Goal: Task Accomplishment & Management: Manage account settings

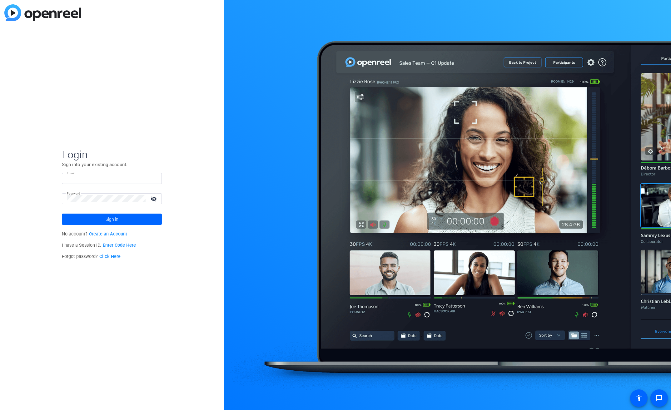
type input "[EMAIL_ADDRESS][PERSON_NAME][DOMAIN_NAME]"
click at [93, 217] on span at bounding box center [112, 219] width 100 height 15
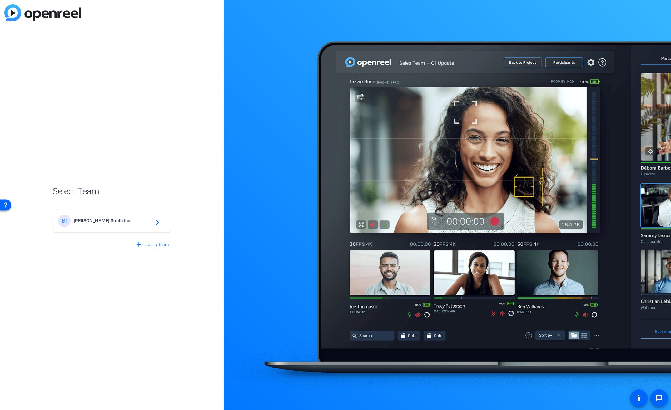
click at [92, 218] on span "[PERSON_NAME] South Inc." at bounding box center [113, 221] width 78 height 6
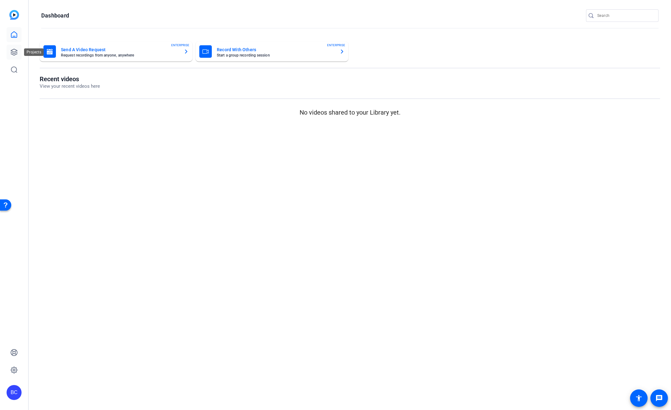
click at [15, 50] on icon at bounding box center [14, 52] width 8 height 8
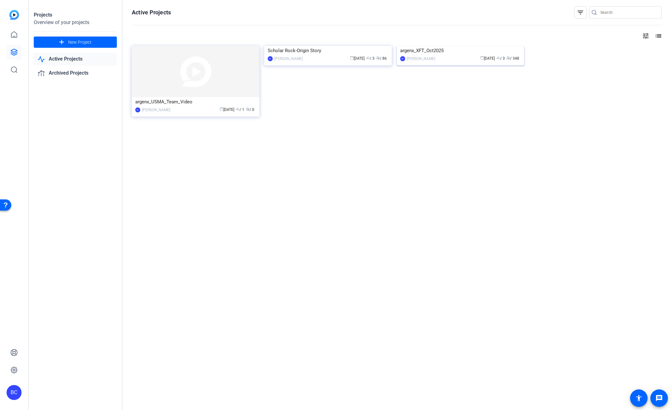
click at [431, 55] on div "argenx_XFT_Oct2025" at bounding box center [460, 50] width 121 height 9
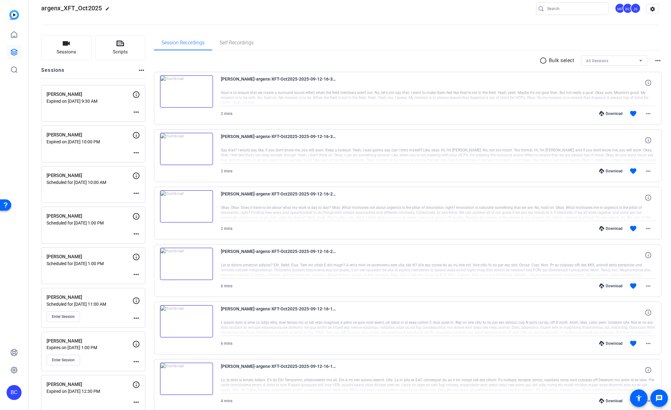
scroll to position [10, 0]
click at [99, 187] on div "[PERSON_NAME] Scheduled for [DATE] 10:00 AM more_horiz" at bounding box center [93, 184] width 104 height 37
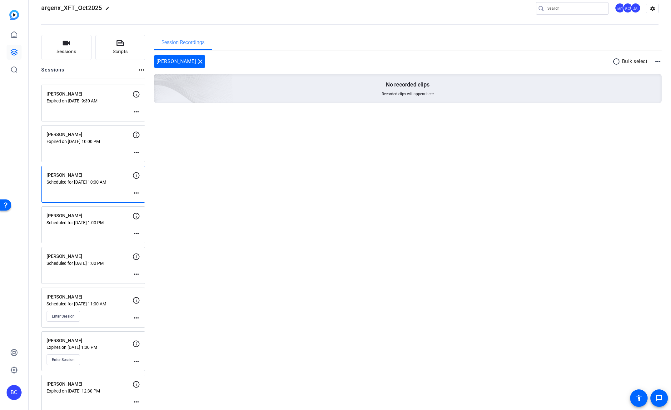
click at [136, 193] on mat-icon "more_horiz" at bounding box center [137, 193] width 8 height 8
click at [148, 202] on span "Edit Session" at bounding box center [152, 203] width 28 height 8
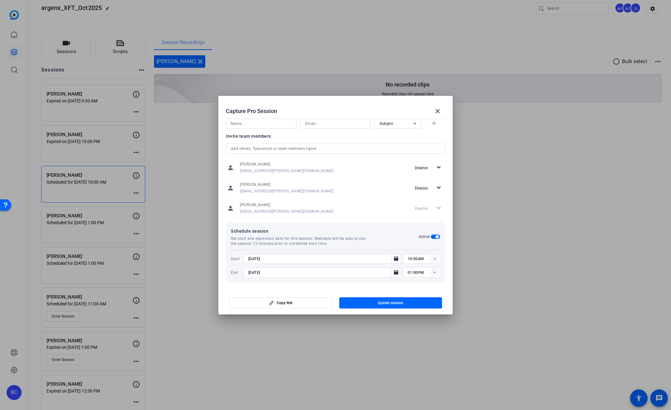
scroll to position [0, 0]
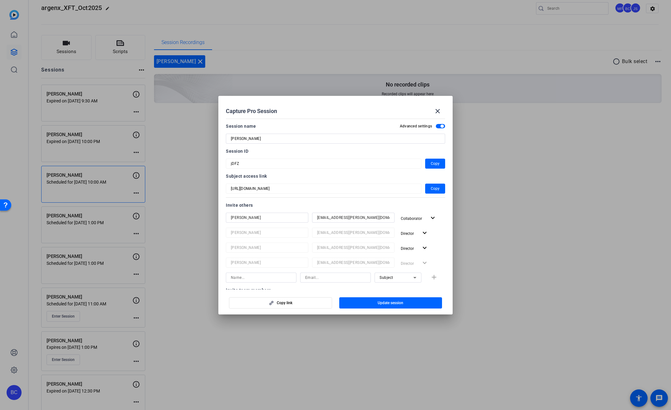
drag, startPoint x: 267, startPoint y: 139, endPoint x: 271, endPoint y: 138, distance: 4.1
click at [267, 139] on input "[PERSON_NAME]" at bounding box center [335, 139] width 209 height 8
type input "[PERSON_NAME]"
click at [393, 301] on span "Update session" at bounding box center [391, 303] width 26 height 5
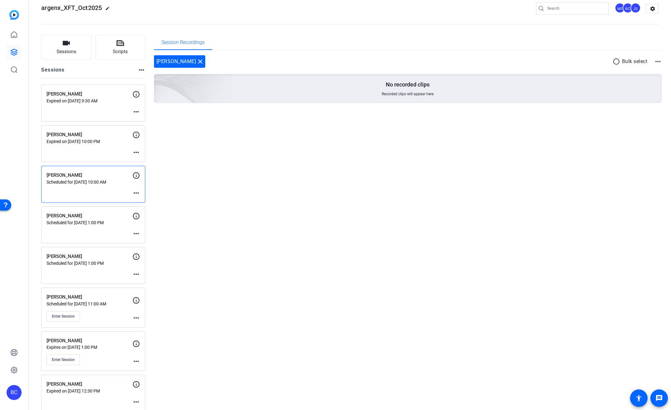
click at [137, 234] on mat-icon "more_horiz" at bounding box center [137, 234] width 8 height 8
click at [159, 243] on span "Edit Session" at bounding box center [152, 243] width 28 height 8
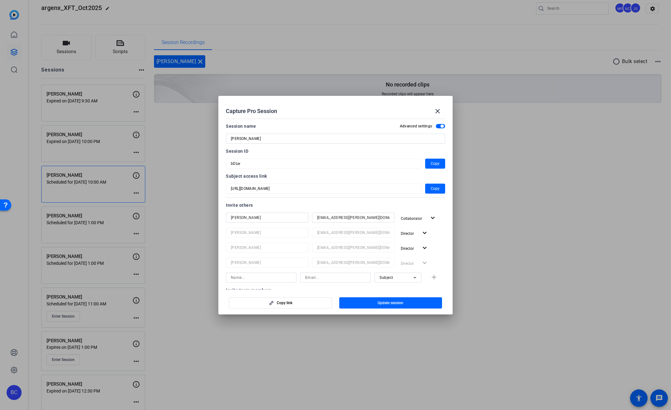
click at [276, 138] on input "[PERSON_NAME]" at bounding box center [335, 139] width 209 height 8
type input "[PERSON_NAME]"
click at [391, 305] on span "Update session" at bounding box center [391, 303] width 26 height 5
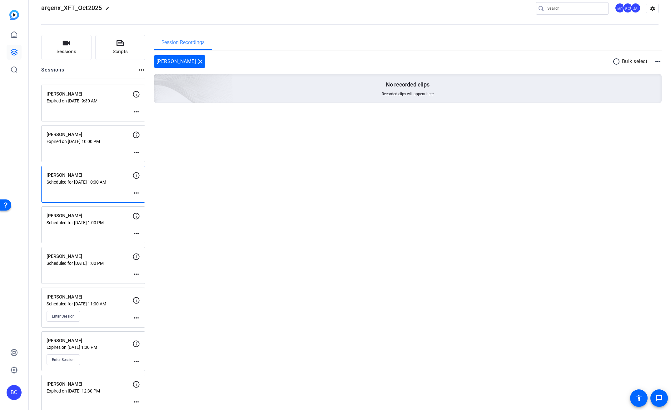
click at [137, 274] on mat-icon "more_horiz" at bounding box center [137, 275] width 8 height 8
click at [148, 281] on span "Edit Session" at bounding box center [152, 284] width 28 height 8
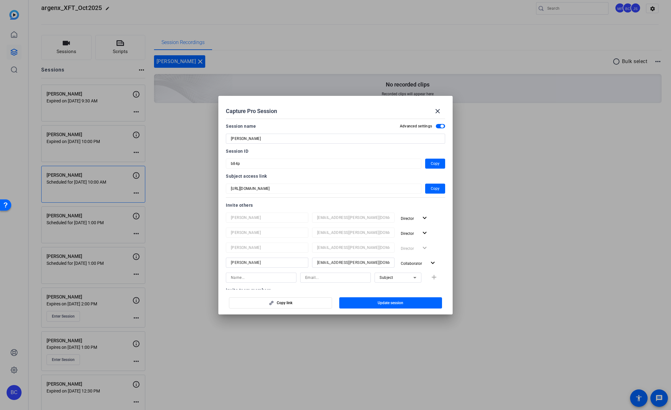
click at [259, 140] on input "[PERSON_NAME]" at bounding box center [335, 139] width 209 height 8
type input "[PERSON_NAME]"
click at [383, 301] on span "Update session" at bounding box center [391, 303] width 26 height 5
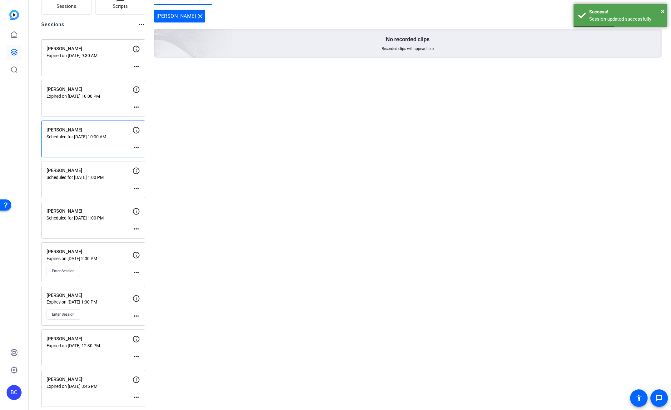
scroll to position [60, 0]
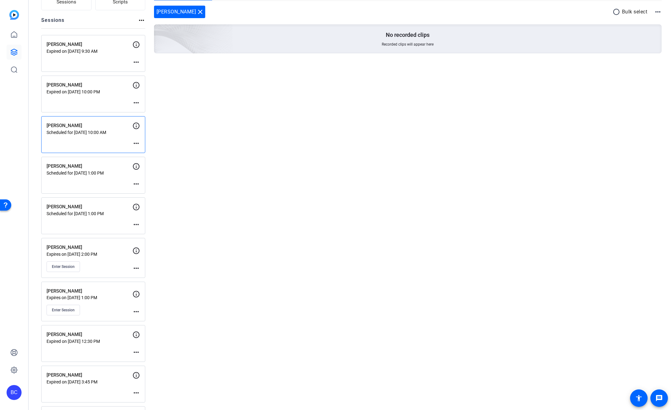
click at [137, 184] on mat-icon "more_horiz" at bounding box center [137, 184] width 8 height 8
click at [146, 192] on span "Edit Session" at bounding box center [152, 194] width 28 height 8
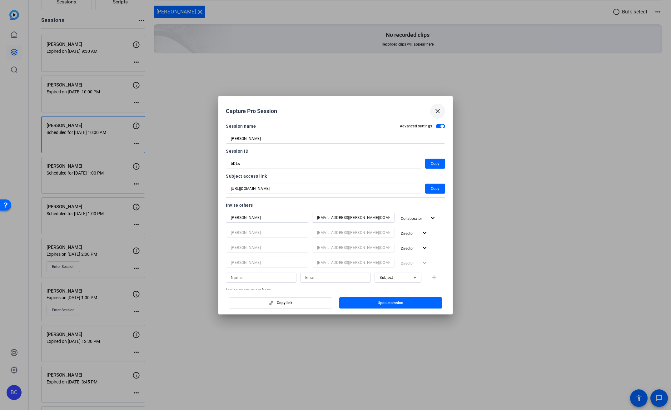
click at [438, 113] on mat-icon "close" at bounding box center [438, 112] width 8 height 8
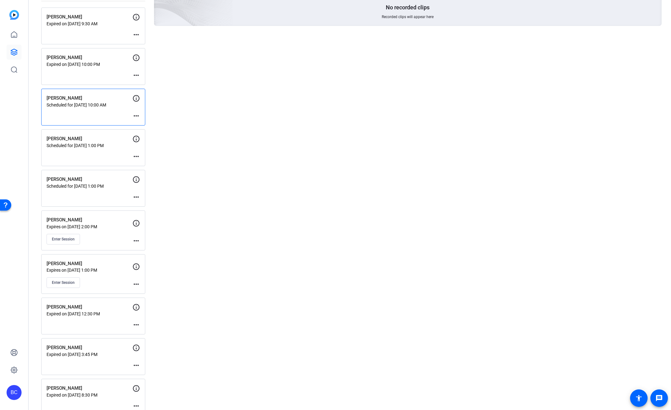
scroll to position [87, 0]
click at [137, 284] on mat-icon "more_horiz" at bounding box center [137, 285] width 8 height 8
drag, startPoint x: 148, startPoint y: 293, endPoint x: 156, endPoint y: 289, distance: 9.4
click at [148, 293] on span "Edit Session" at bounding box center [152, 295] width 28 height 8
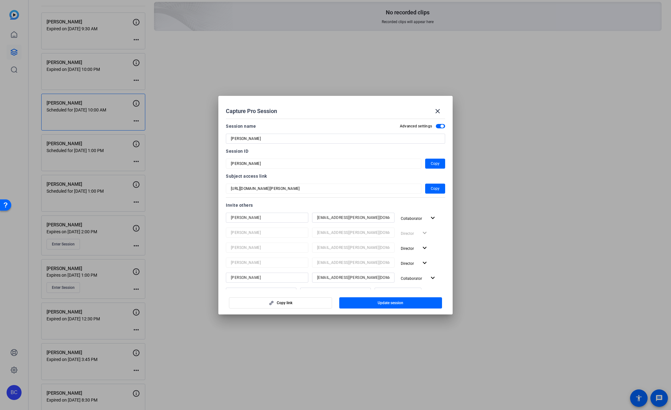
scroll to position [83, 0]
click at [276, 141] on input "[PERSON_NAME]" at bounding box center [335, 139] width 209 height 8
type input "[PERSON_NAME]"
drag, startPoint x: 386, startPoint y: 301, endPoint x: 369, endPoint y: 289, distance: 20.8
click at [386, 301] on span "Update session" at bounding box center [391, 303] width 26 height 5
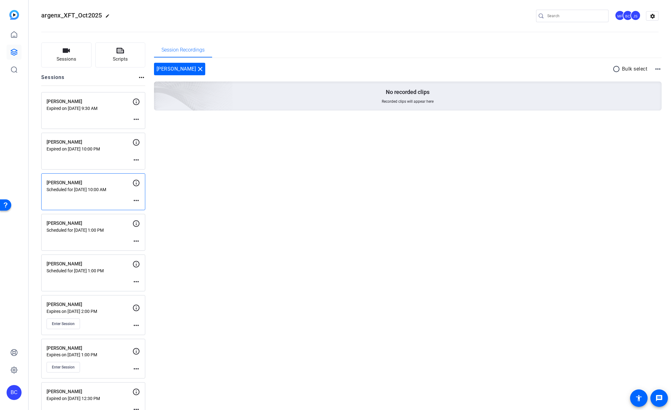
scroll to position [0, 0]
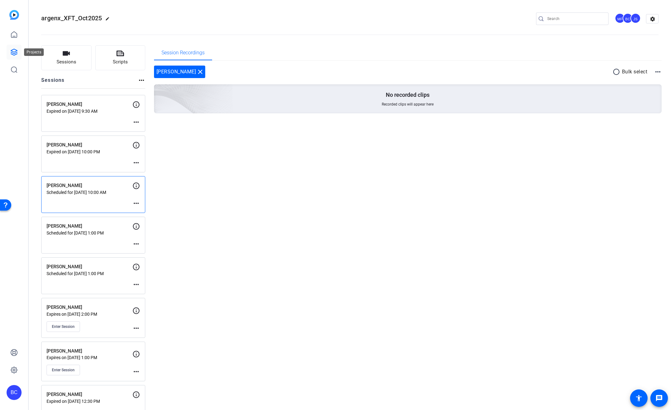
click at [13, 50] on icon at bounding box center [14, 52] width 8 height 8
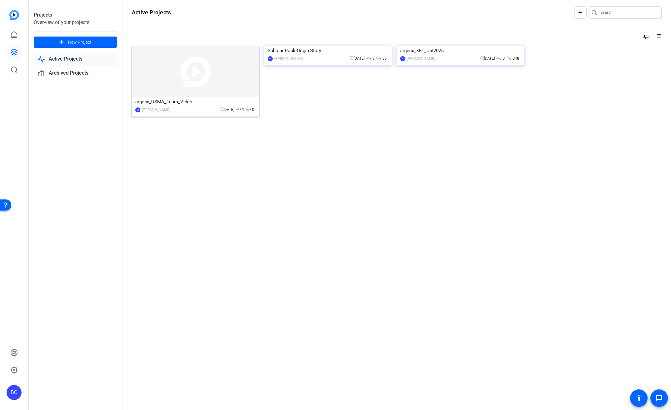
click at [210, 79] on img at bounding box center [196, 71] width 128 height 51
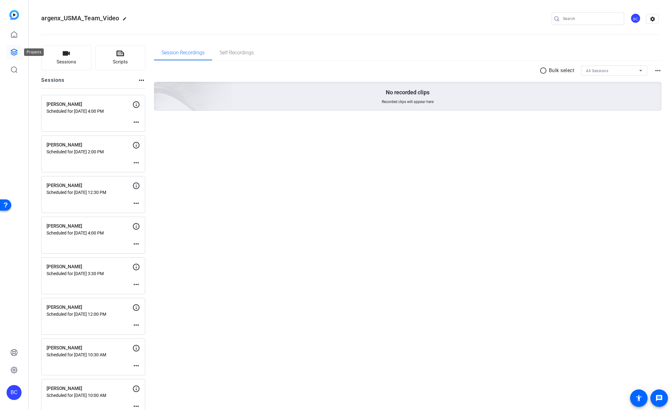
click at [16, 51] on icon at bounding box center [14, 52] width 6 height 6
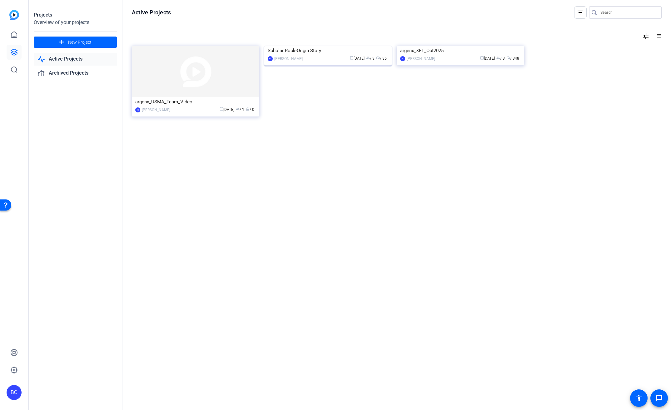
click at [327, 46] on img at bounding box center [328, 46] width 128 height 0
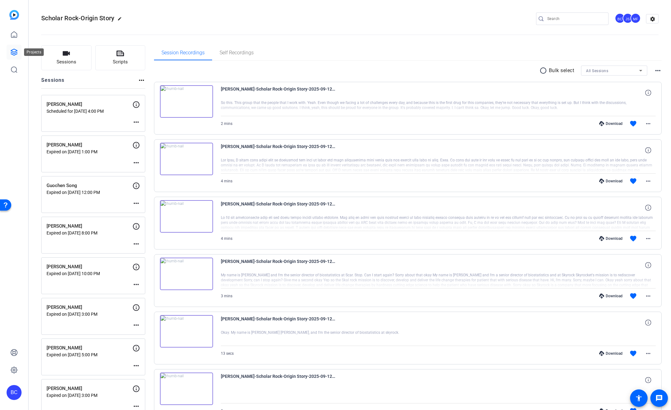
click at [14, 50] on icon at bounding box center [14, 52] width 8 height 8
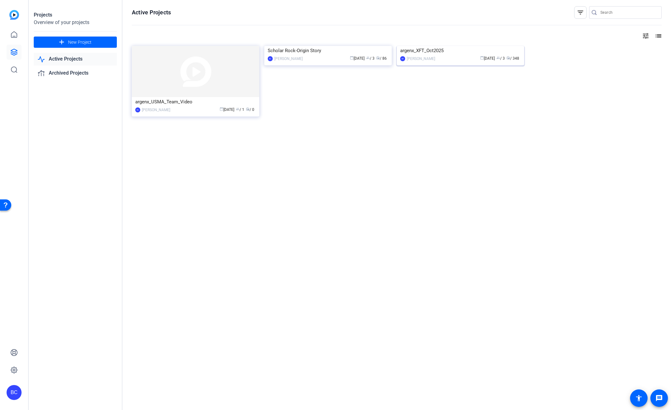
click at [442, 46] on img at bounding box center [461, 46] width 128 height 0
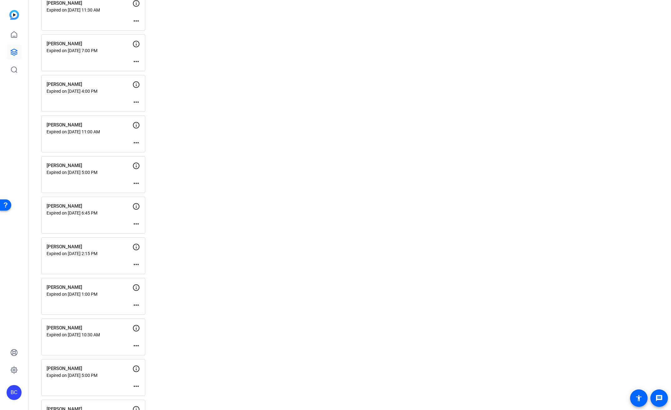
scroll to position [1239, 0]
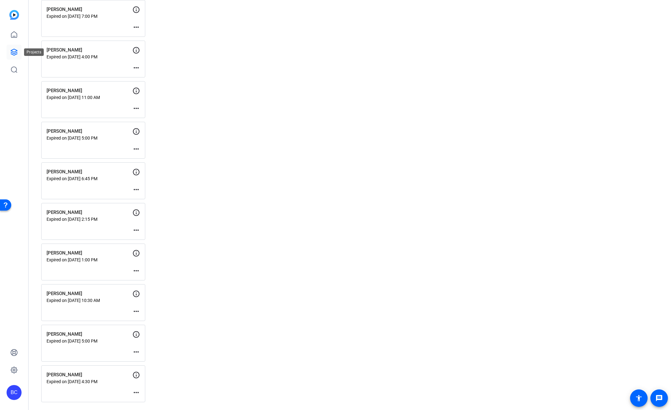
click at [15, 54] on icon at bounding box center [14, 52] width 8 height 8
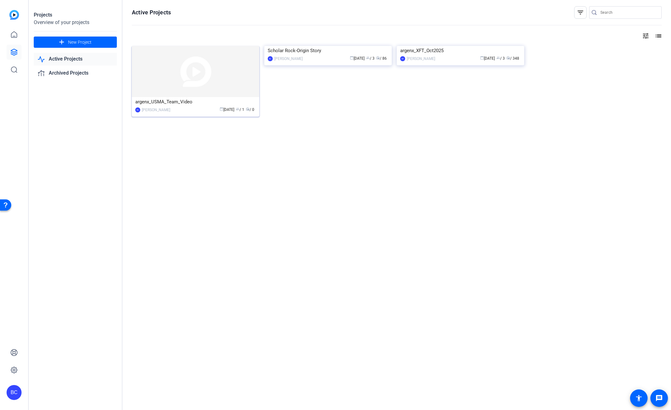
click at [175, 74] on img at bounding box center [196, 71] width 128 height 51
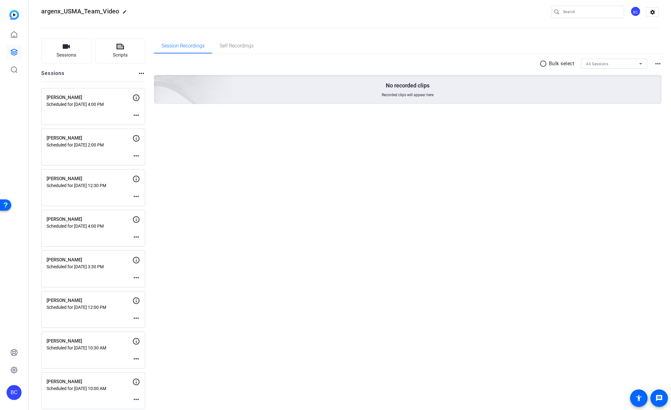
scroll to position [14, 0]
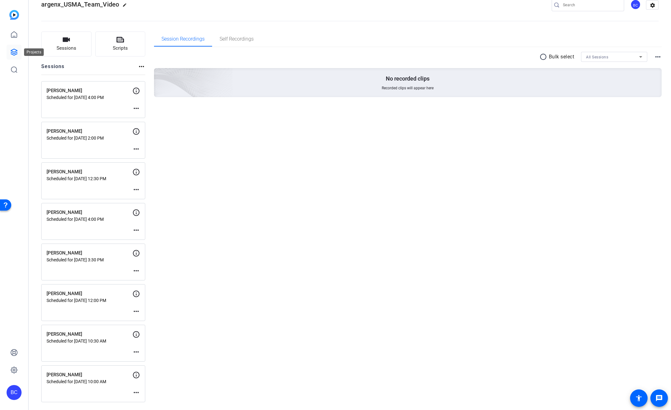
click at [13, 55] on icon at bounding box center [14, 52] width 6 height 6
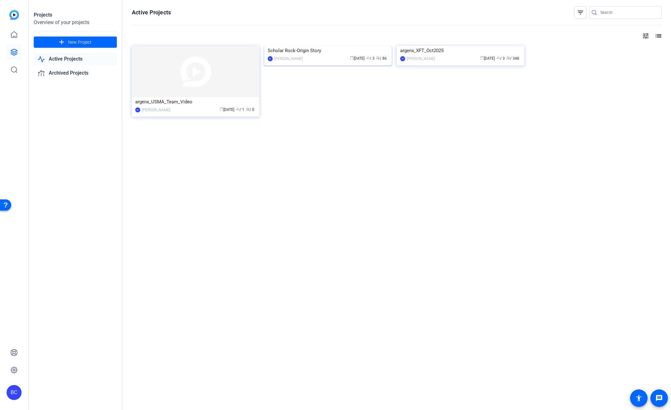
click at [323, 46] on img at bounding box center [328, 46] width 128 height 0
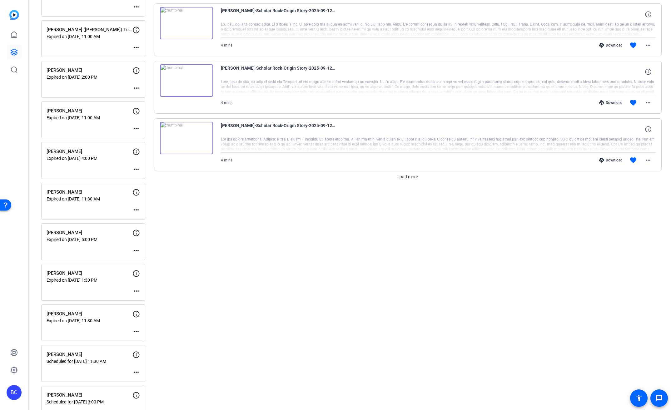
scroll to position [484, 0]
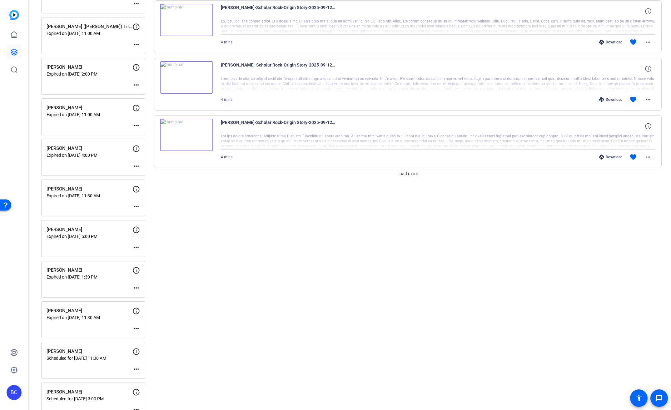
click at [136, 369] on mat-icon "more_horiz" at bounding box center [137, 370] width 8 height 8
click at [150, 376] on span "Edit Session" at bounding box center [152, 379] width 28 height 8
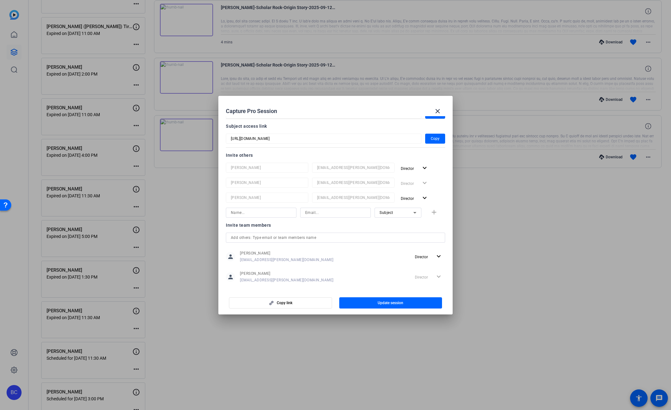
scroll to position [139, 0]
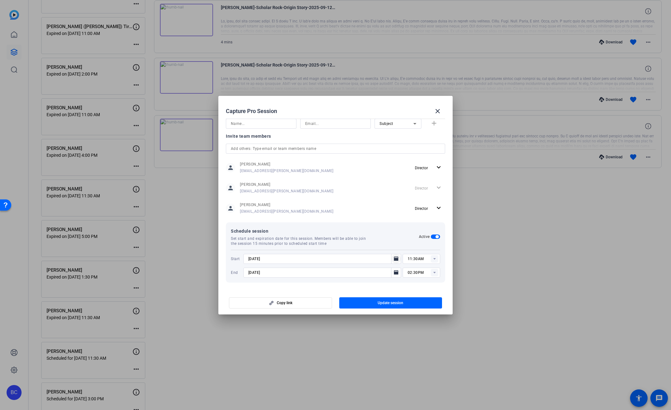
click at [394, 260] on icon "Open calendar" at bounding box center [396, 259] width 4 height 4
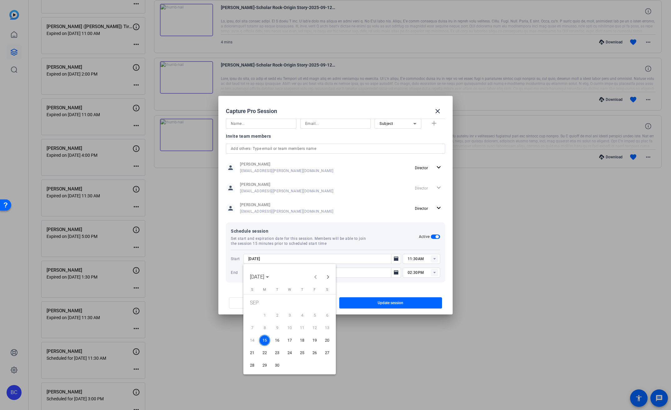
click at [310, 339] on span "19" at bounding box center [314, 340] width 11 height 11
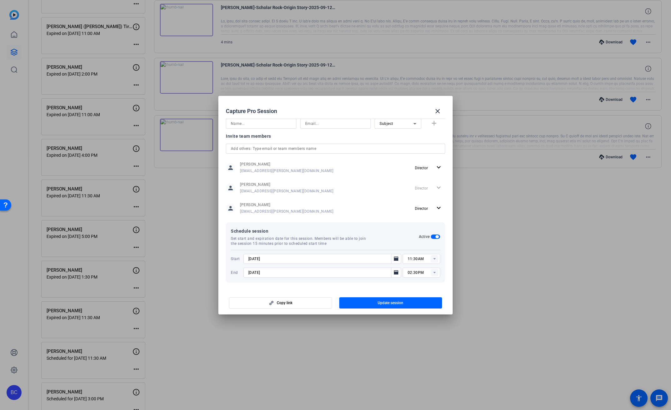
type input "[DATE]"
click at [394, 274] on icon "Open calendar" at bounding box center [396, 272] width 4 height 4
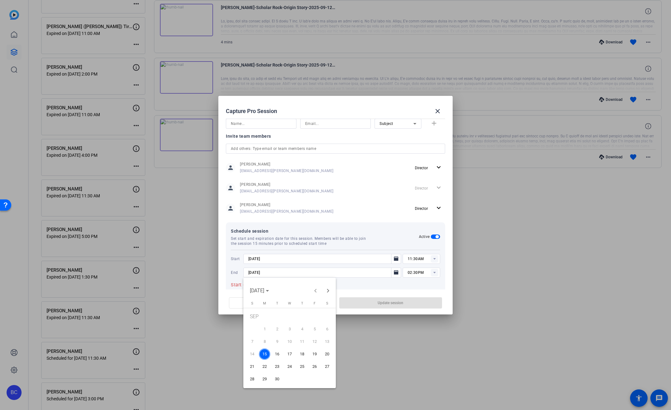
click at [315, 353] on span "19" at bounding box center [314, 354] width 11 height 11
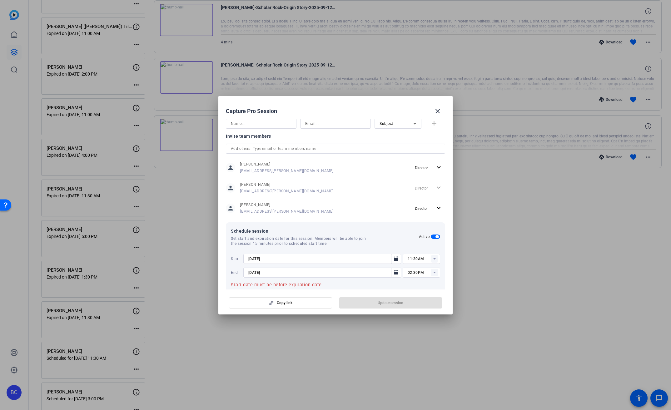
type input "[DATE]"
click at [433, 259] on icon at bounding box center [434, 259] width 2 height 2
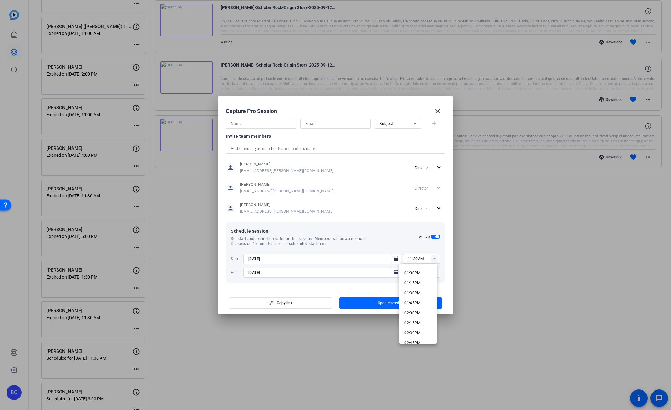
scroll to position [521, 0]
click at [412, 309] on span "02:00PM" at bounding box center [412, 311] width 16 height 4
type input "02:00PM"
click at [433, 272] on rect at bounding box center [435, 273] width 8 height 8
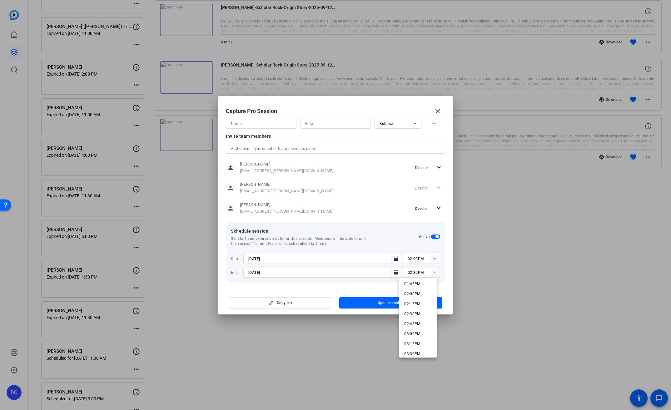
click at [413, 350] on span "03:30PM" at bounding box center [412, 354] width 16 height 8
type input "03:30PM"
click at [398, 301] on span "Update session" at bounding box center [391, 303] width 26 height 5
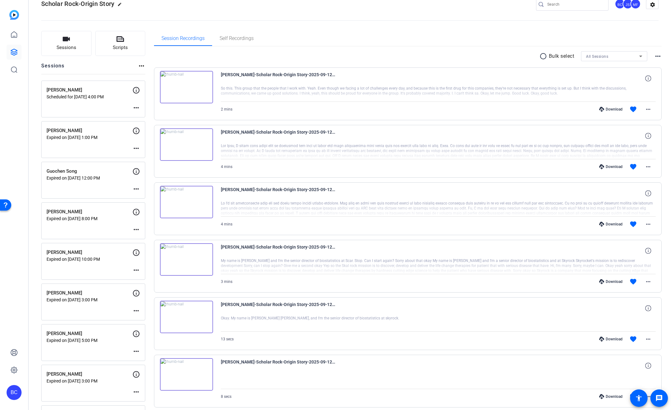
scroll to position [0, 0]
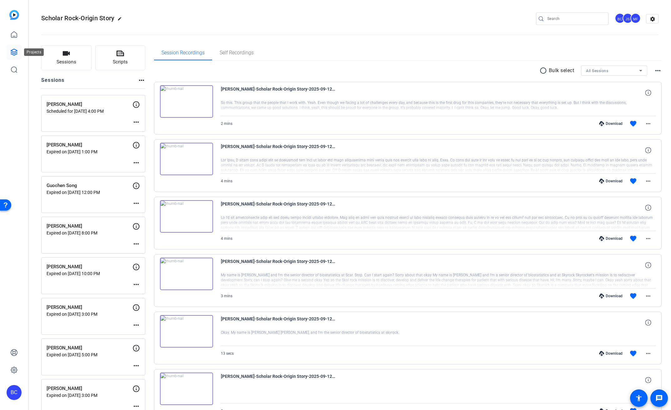
click at [11, 54] on icon at bounding box center [14, 52] width 6 height 6
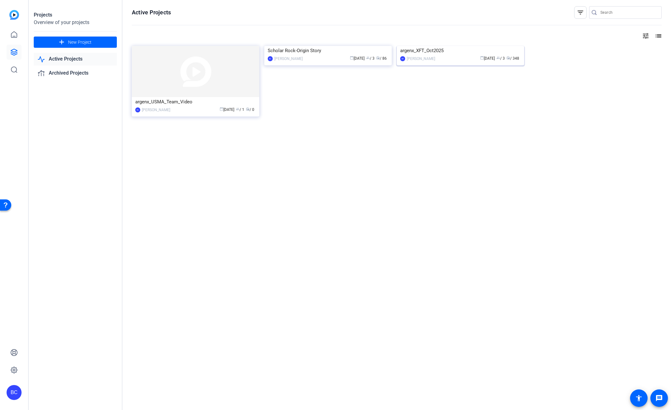
click at [458, 46] on img at bounding box center [461, 46] width 128 height 0
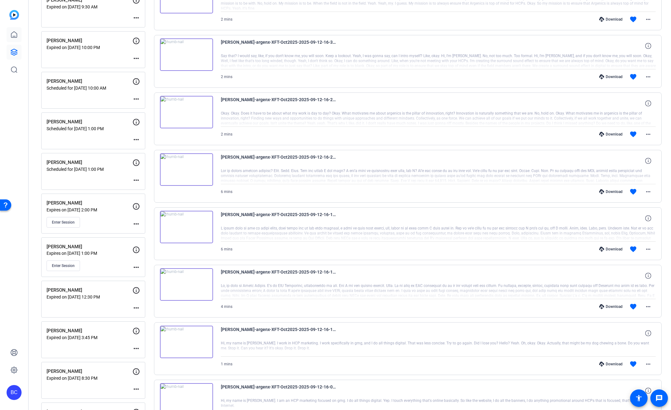
scroll to position [61, 0]
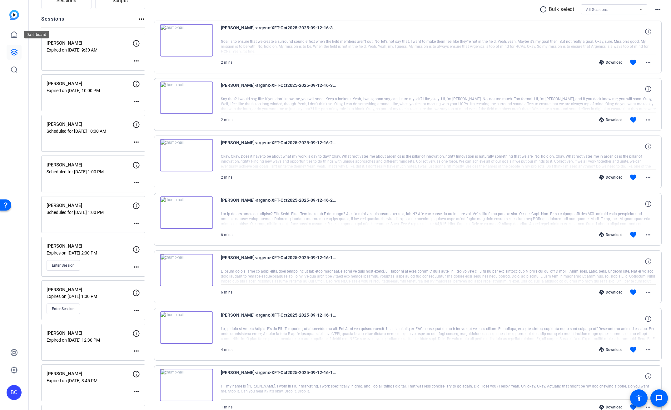
click at [13, 47] on link at bounding box center [14, 52] width 15 height 15
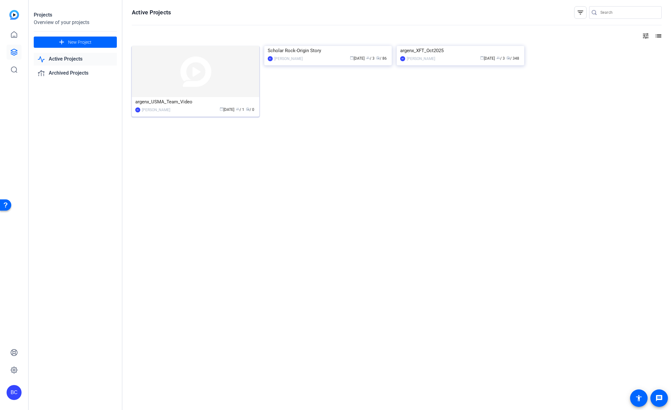
click at [191, 61] on img at bounding box center [196, 71] width 128 height 51
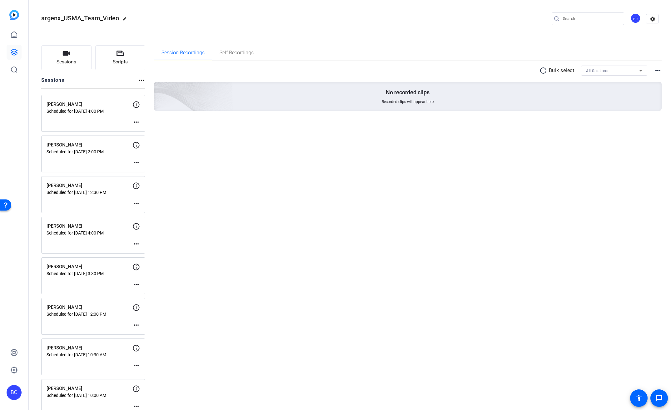
click at [14, 396] on div "BC" at bounding box center [14, 392] width 15 height 15
click at [84, 383] on mat-icon "logout" at bounding box center [83, 384] width 8 height 8
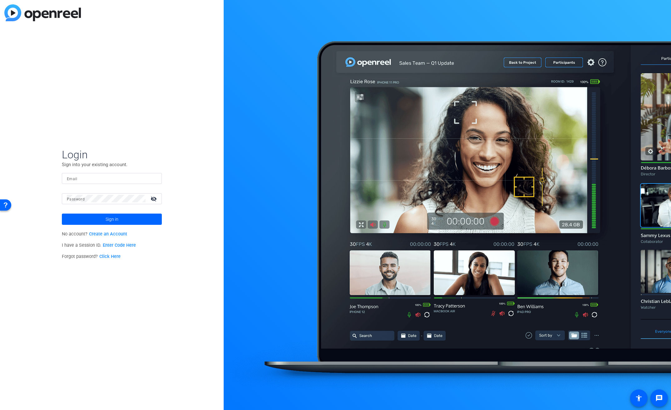
type input "[EMAIL_ADDRESS][PERSON_NAME][DOMAIN_NAME]"
